Goal: Task Accomplishment & Management: Complete application form

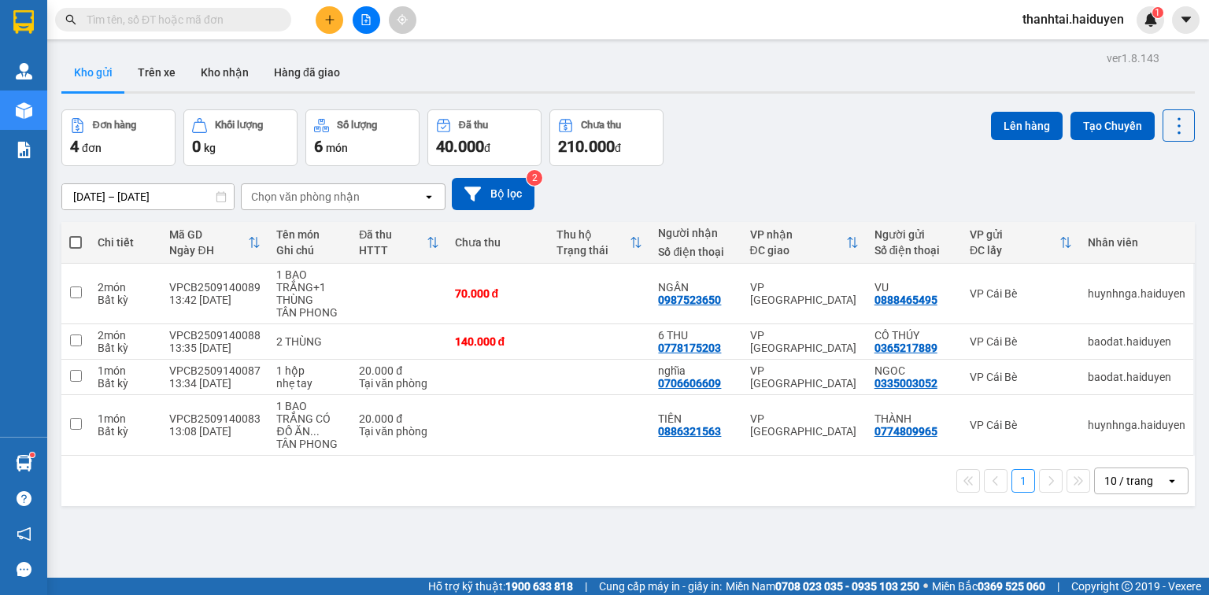
click at [331, 10] on button at bounding box center [330, 20] width 28 height 28
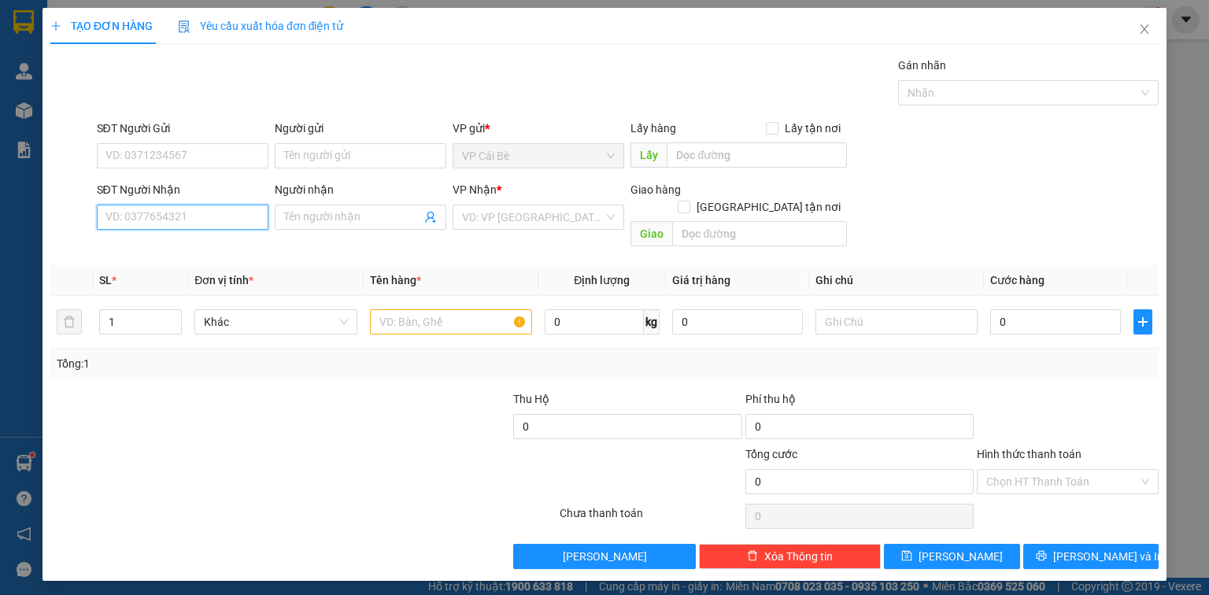
click at [138, 217] on input "SĐT Người Nhận" at bounding box center [183, 217] width 172 height 25
type input "0878873168"
drag, startPoint x: 195, startPoint y: 256, endPoint x: 186, endPoint y: 158, distance: 98.0
click at [195, 256] on div "0878873168 - DUY" at bounding box center [182, 247] width 153 height 17
type input "DUY"
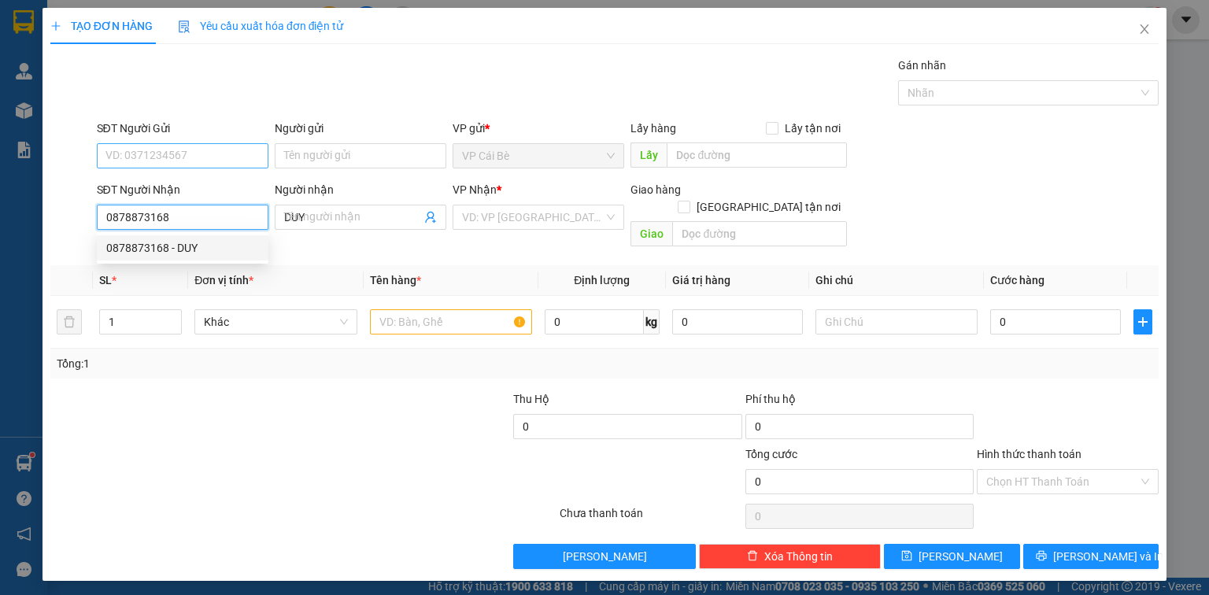
type input "20.000"
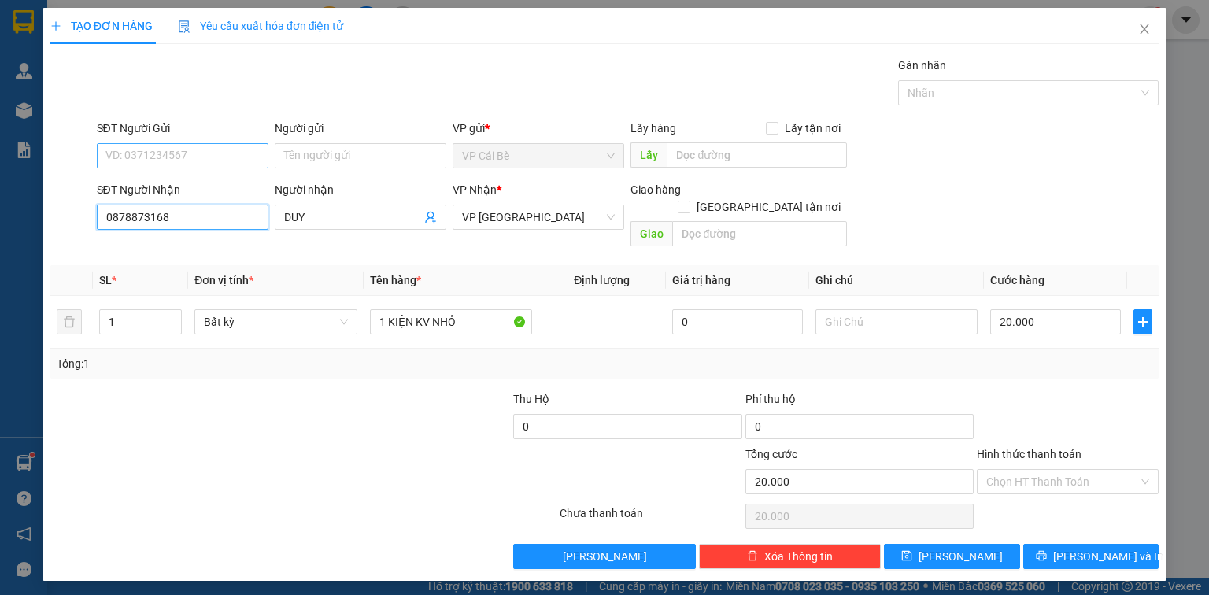
type input "0878873168"
click at [186, 157] on input "SĐT Người Gửi" at bounding box center [183, 155] width 172 height 25
click at [175, 194] on div "0898345628 - DUNG" at bounding box center [182, 186] width 153 height 17
type input "0898345628"
type input "DUNG"
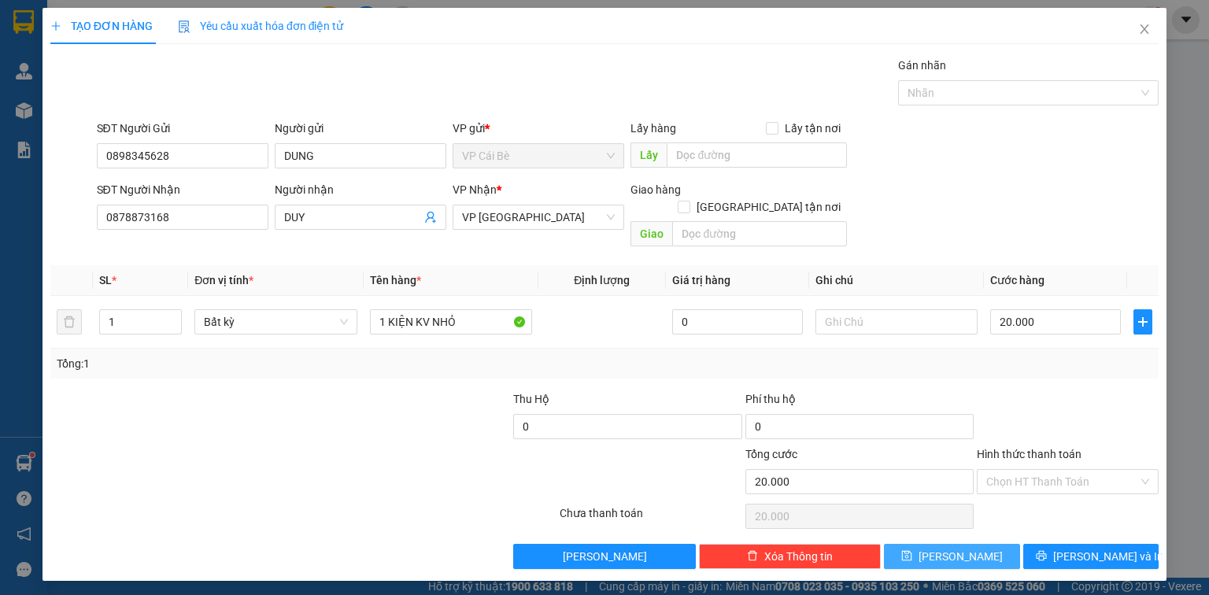
click at [945, 544] on button "[PERSON_NAME]" at bounding box center [952, 556] width 136 height 25
type input "0"
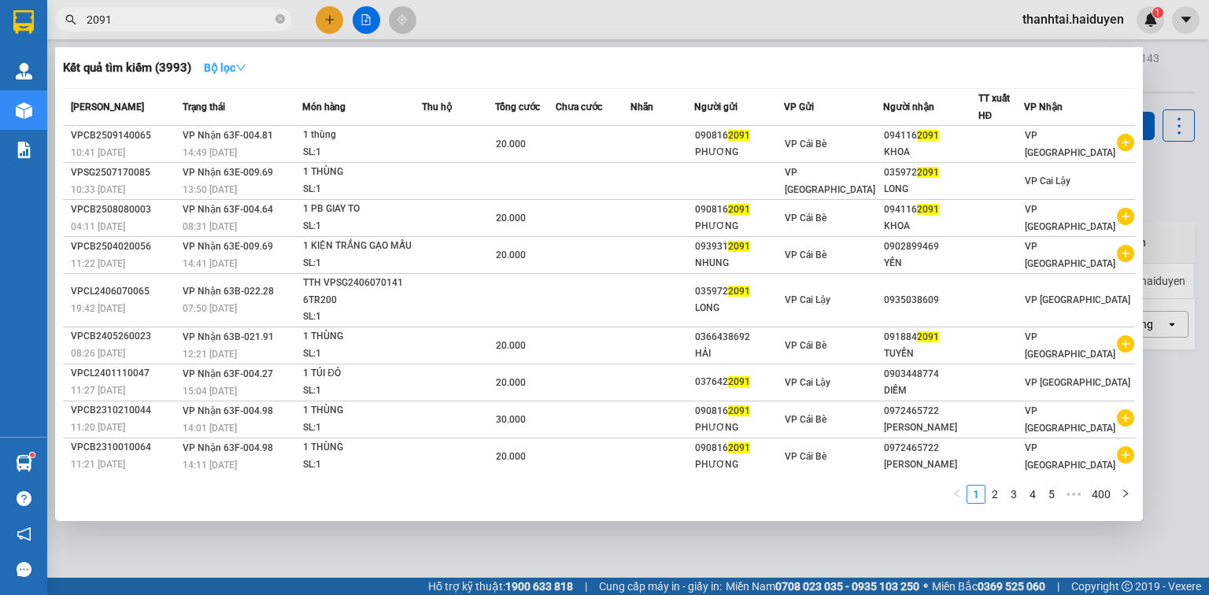
type input "2091"
click at [231, 66] on strong "Bộ lọc" at bounding box center [225, 67] width 42 height 13
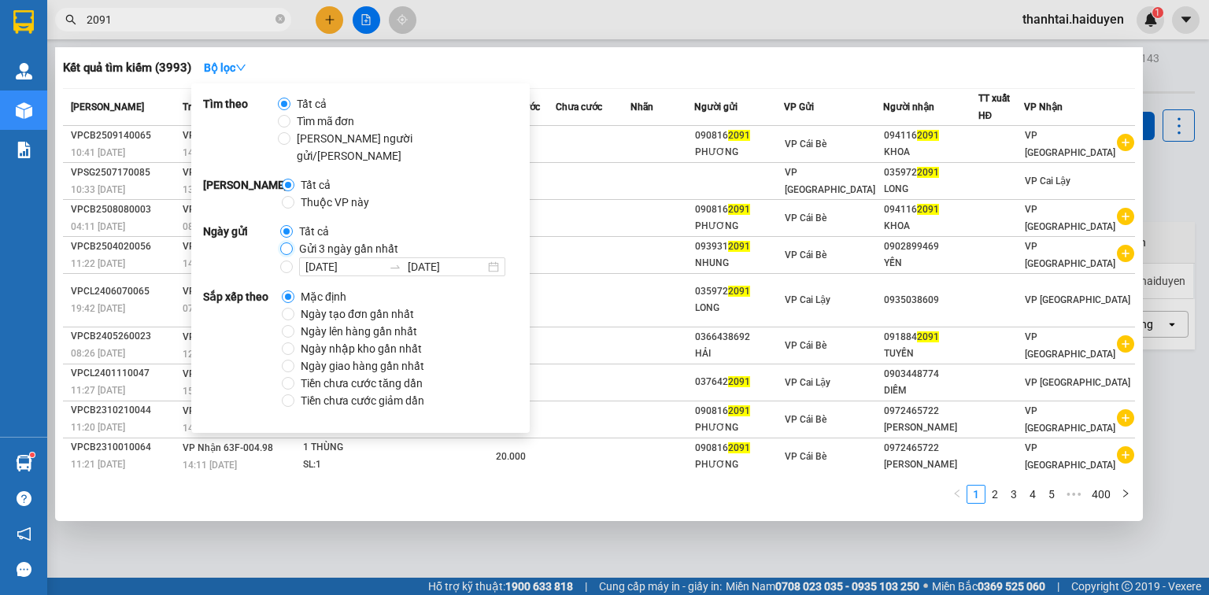
drag, startPoint x: 286, startPoint y: 231, endPoint x: 245, endPoint y: 195, distance: 54.1
click at [287, 242] on input "Gửi 3 ngày gần nhất" at bounding box center [286, 248] width 13 height 13
radio input "true"
radio input "false"
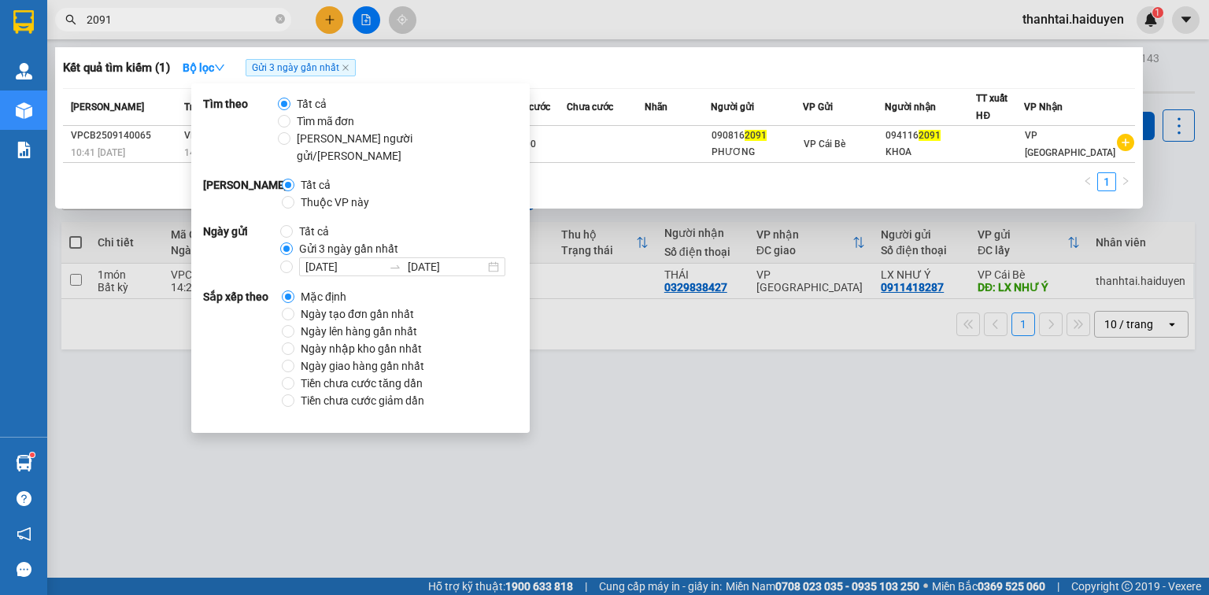
click at [220, 11] on input "2091" at bounding box center [180, 19] width 186 height 17
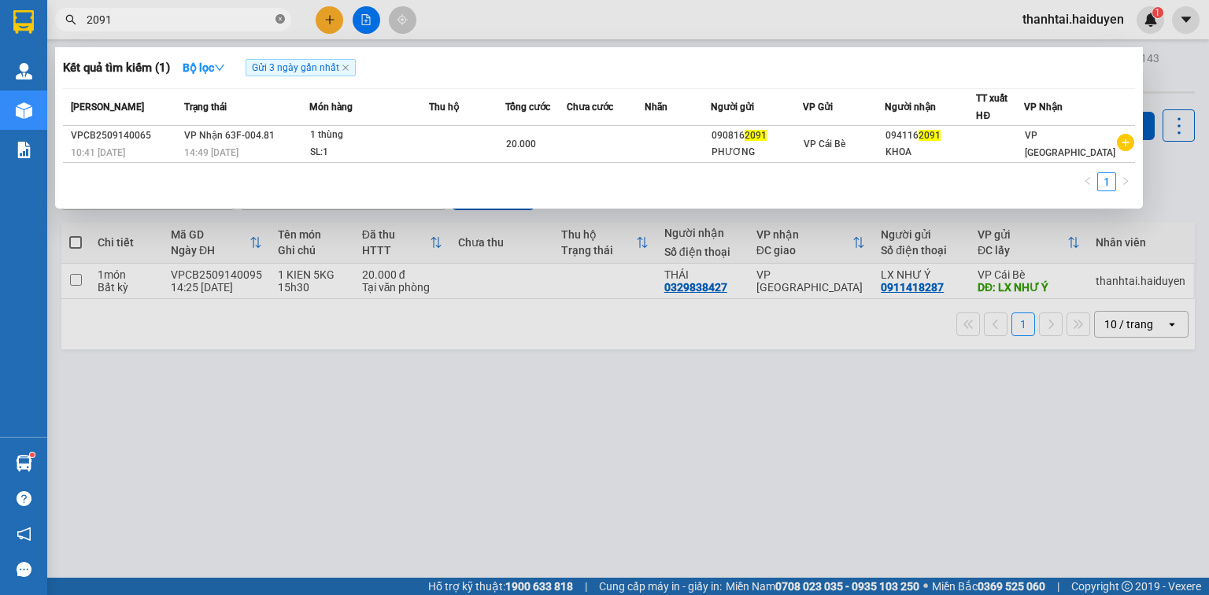
click at [281, 23] on icon "close-circle" at bounding box center [279, 18] width 9 height 9
type input "3096"
click at [277, 17] on icon "close-circle" at bounding box center [279, 18] width 9 height 9
